Goal: Task Accomplishment & Management: Manage account settings

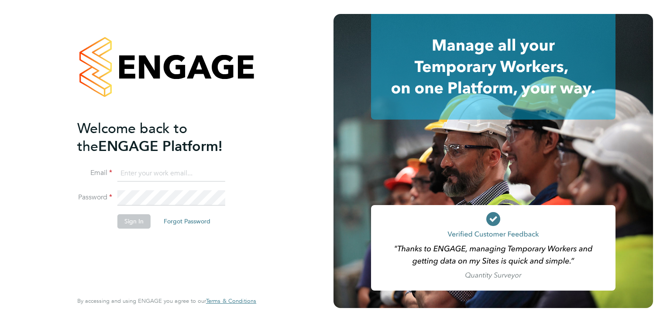
click at [144, 176] on input at bounding box center [171, 174] width 108 height 16
type input "[EMAIL_ADDRESS][DOMAIN_NAME]"
click at [169, 218] on button "Forgot Password" at bounding box center [187, 221] width 61 height 14
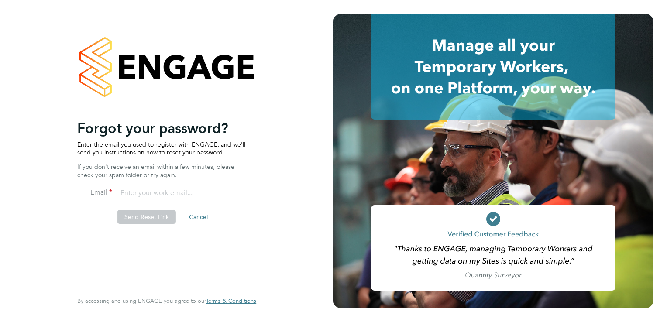
click at [143, 190] on input "email" at bounding box center [171, 194] width 108 height 16
type input "[EMAIL_ADDRESS][DOMAIN_NAME]"
click at [166, 218] on button "Send Reset Link" at bounding box center [146, 217] width 59 height 14
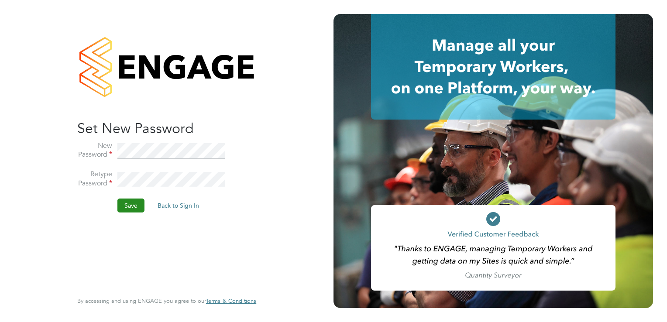
click at [138, 208] on button "Save" at bounding box center [130, 206] width 27 height 14
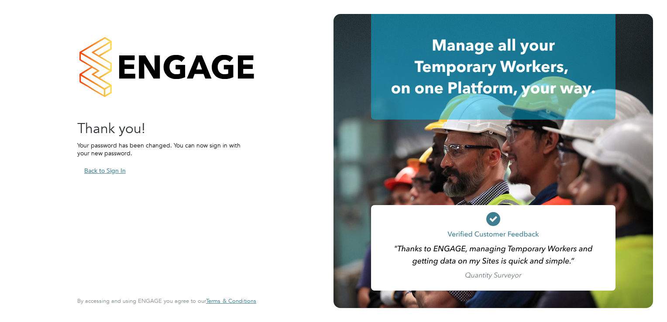
click at [105, 172] on button "Back to Sign In" at bounding box center [104, 171] width 55 height 14
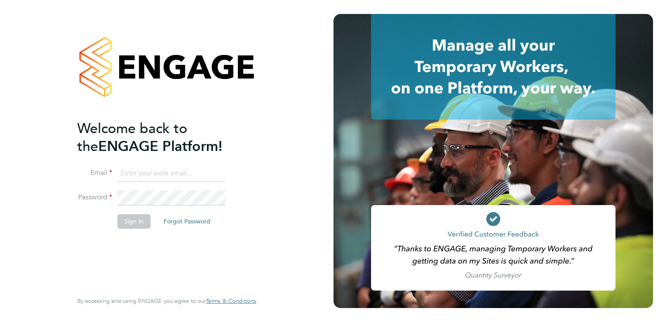
click at [152, 172] on input at bounding box center [171, 174] width 108 height 16
type input "[EMAIL_ADDRESS][DOMAIN_NAME]"
click at [135, 220] on button "Sign In" at bounding box center [133, 221] width 33 height 14
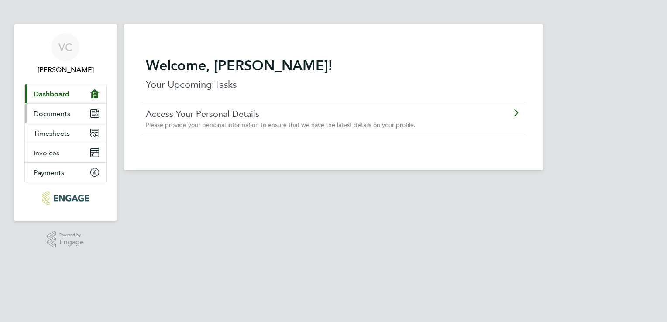
click at [60, 116] on span "Documents" at bounding box center [52, 114] width 37 height 8
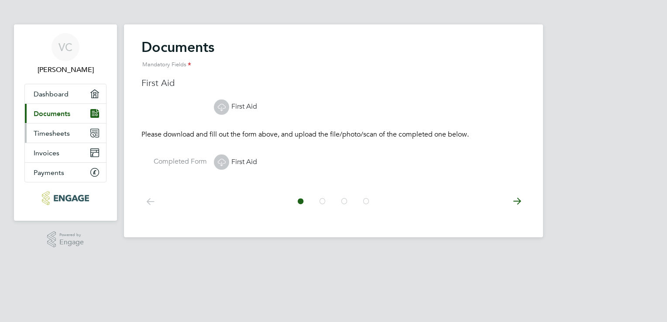
click at [58, 137] on link "Timesheets" at bounding box center [65, 133] width 81 height 19
